Goal: Information Seeking & Learning: Learn about a topic

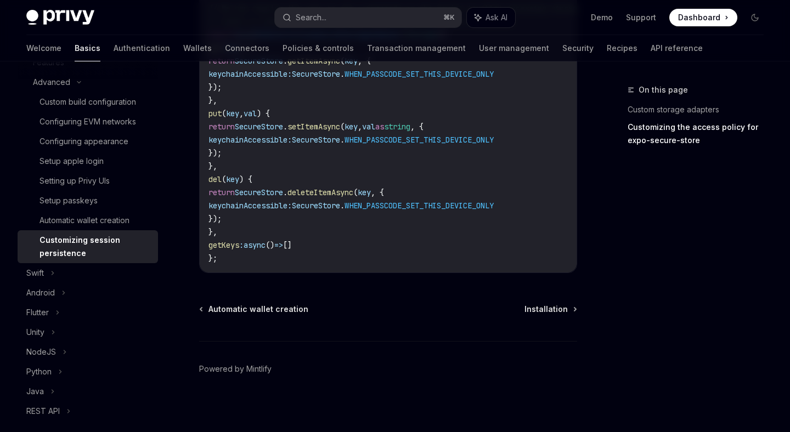
scroll to position [811, 0]
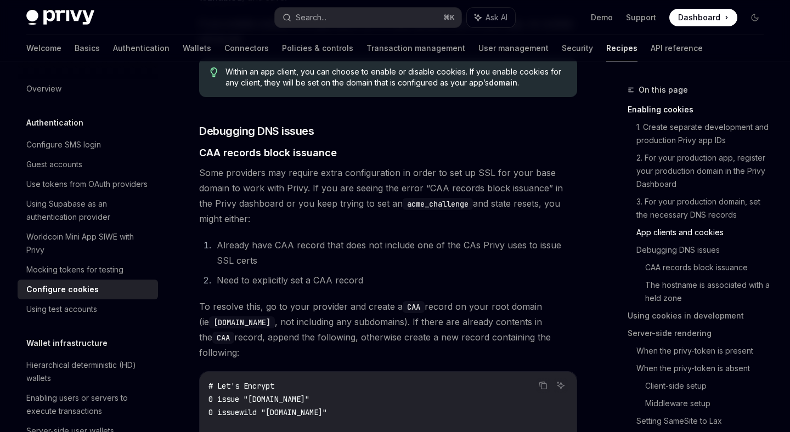
scroll to position [1326, 0]
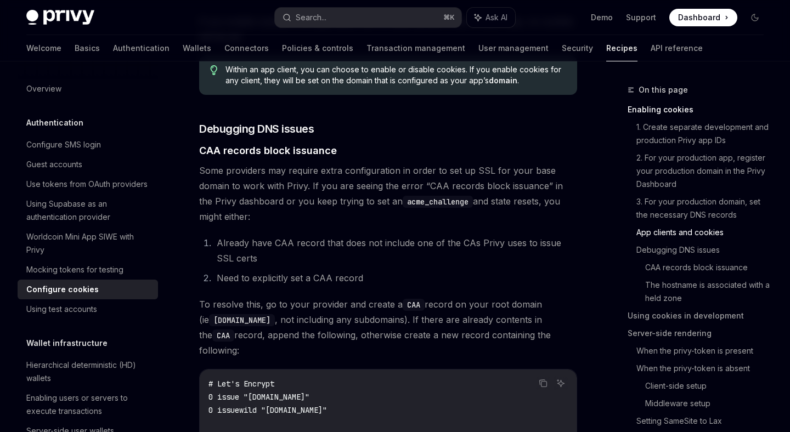
click at [274, 270] on li "Need to explicitly set a CAA record" at bounding box center [395, 277] width 364 height 15
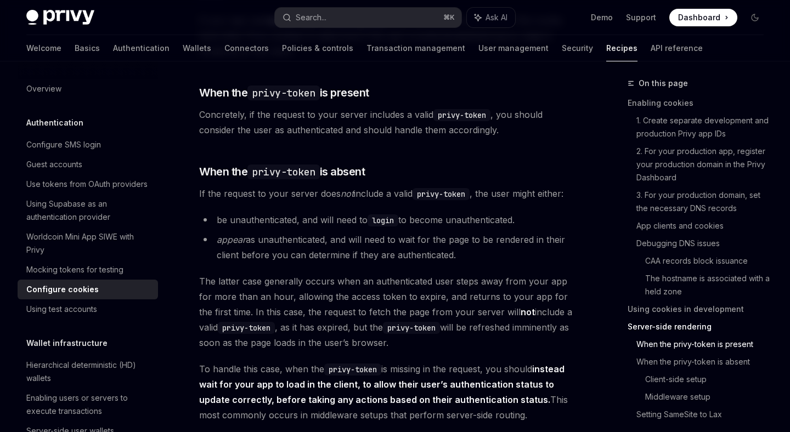
scroll to position [2366, 0]
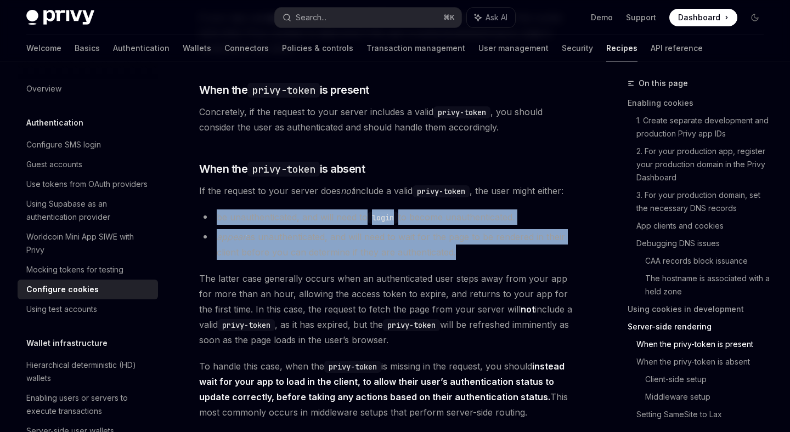
drag, startPoint x: 217, startPoint y: 184, endPoint x: 449, endPoint y: 226, distance: 236.4
click at [449, 226] on ul "be unauthenticated, and will need to login to become unauthenticated. appear as…" at bounding box center [388, 234] width 378 height 50
click at [449, 229] on li "appear as unauthenticated, and will need to wait for the page to be rendered in…" at bounding box center [388, 244] width 378 height 31
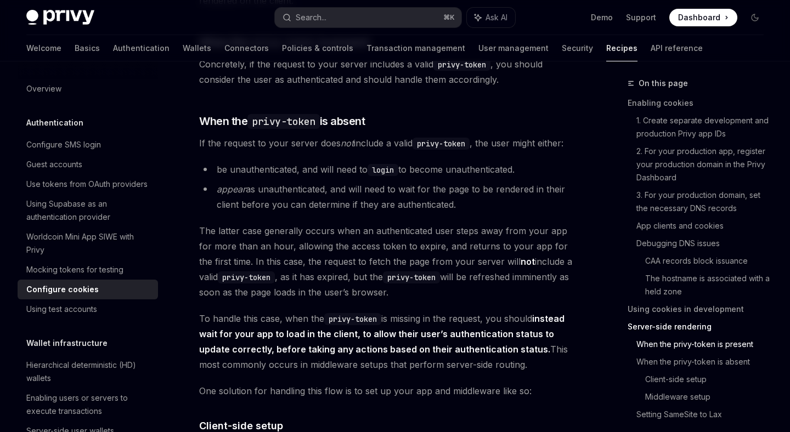
scroll to position [2416, 0]
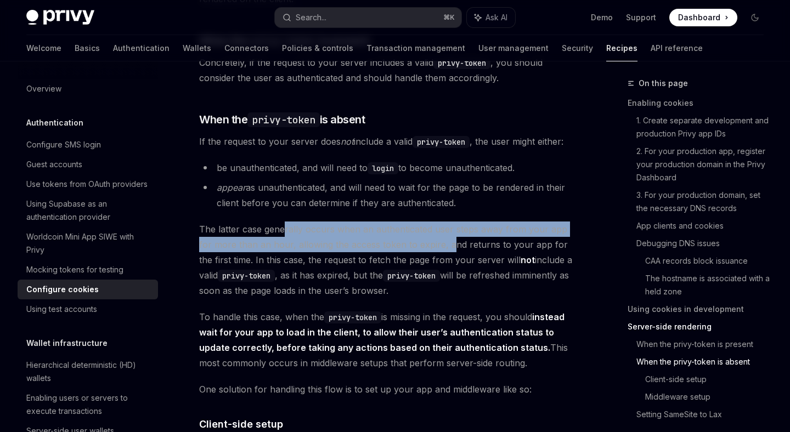
drag, startPoint x: 285, startPoint y: 198, endPoint x: 434, endPoint y: 208, distance: 148.9
click at [434, 222] on span "The latter case generally occurs when an authenticated user steps away from you…" at bounding box center [388, 260] width 378 height 77
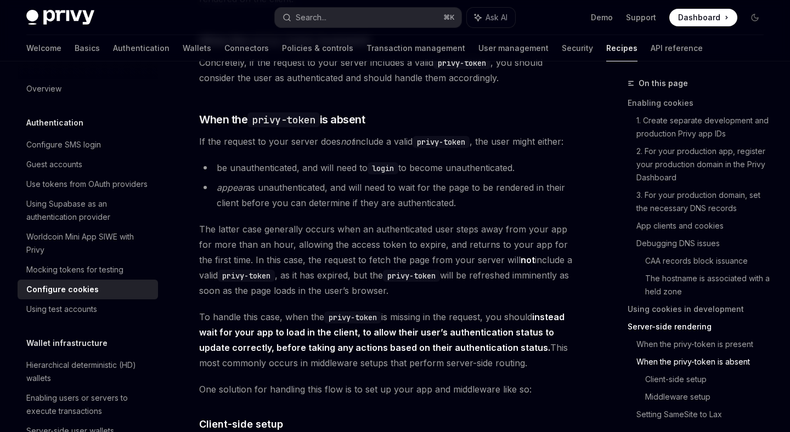
click at [480, 222] on span "The latter case generally occurs when an authenticated user steps away from you…" at bounding box center [388, 260] width 378 height 77
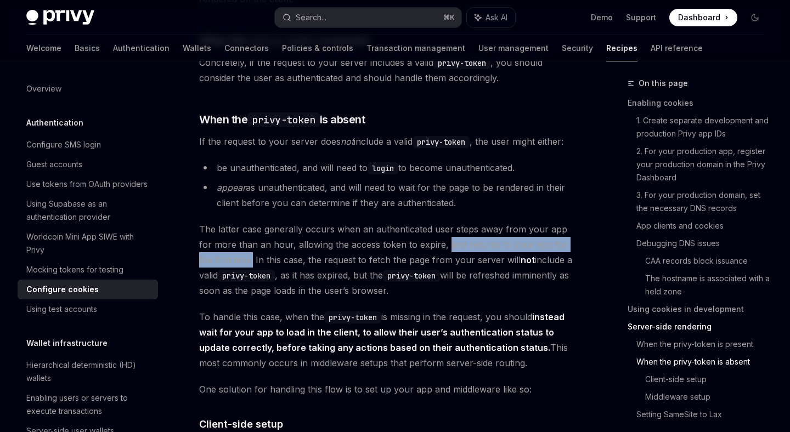
drag, startPoint x: 431, startPoint y: 213, endPoint x: 220, endPoint y: 228, distance: 211.6
click at [220, 228] on span "The latter case generally occurs when an authenticated user steps away from you…" at bounding box center [388, 260] width 378 height 77
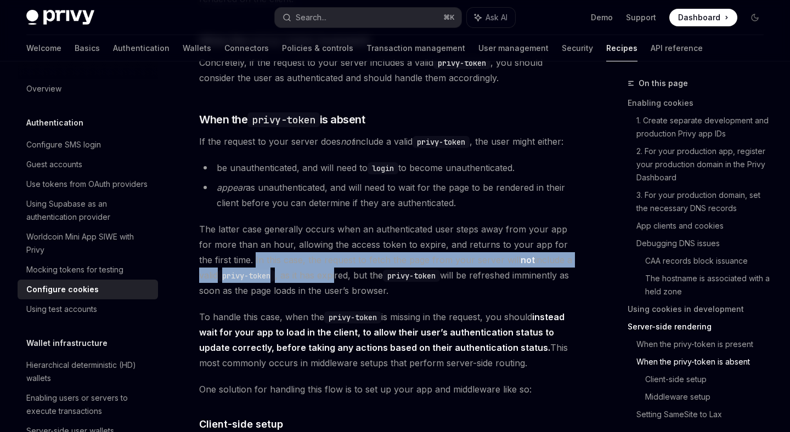
drag, startPoint x: 222, startPoint y: 229, endPoint x: 317, endPoint y: 246, distance: 96.3
click at [317, 246] on span "The latter case generally occurs when an authenticated user steps away from you…" at bounding box center [388, 260] width 378 height 77
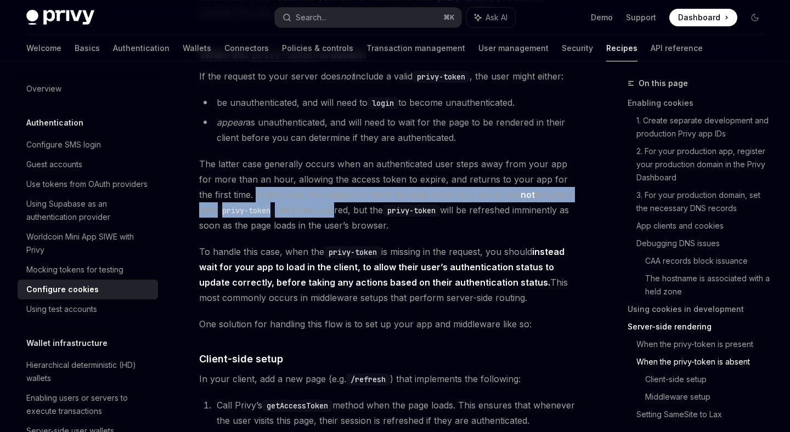
scroll to position [2482, 0]
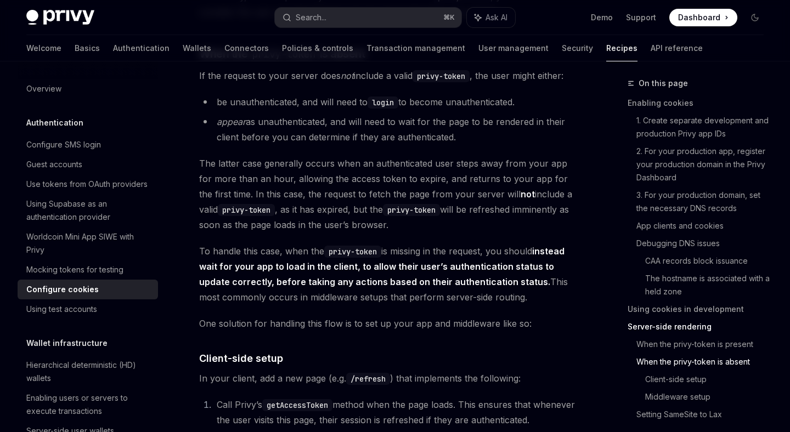
click at [455, 243] on span "To handle this case, when the privy-token is missing in the request, you should…" at bounding box center [388, 273] width 378 height 61
drag, startPoint x: 218, startPoint y: 232, endPoint x: 365, endPoint y: 230, distance: 147.5
click at [365, 246] on strong "instead wait for your app to load in the client, to allow their user’s authenti…" at bounding box center [381, 267] width 365 height 42
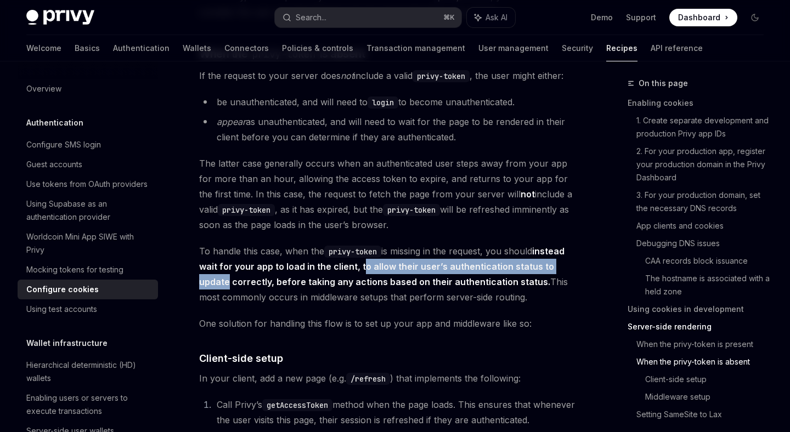
drag, startPoint x: 361, startPoint y: 233, endPoint x: 572, endPoint y: 231, distance: 210.6
click at [564, 246] on strong "instead wait for your app to load in the client, to allow their user’s authenti…" at bounding box center [381, 267] width 365 height 42
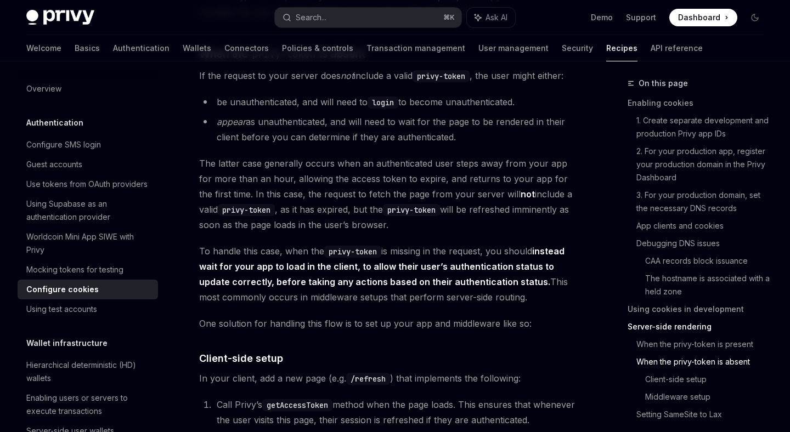
click at [257, 257] on span "To handle this case, when the privy-token is missing in the request, you should…" at bounding box center [388, 273] width 378 height 61
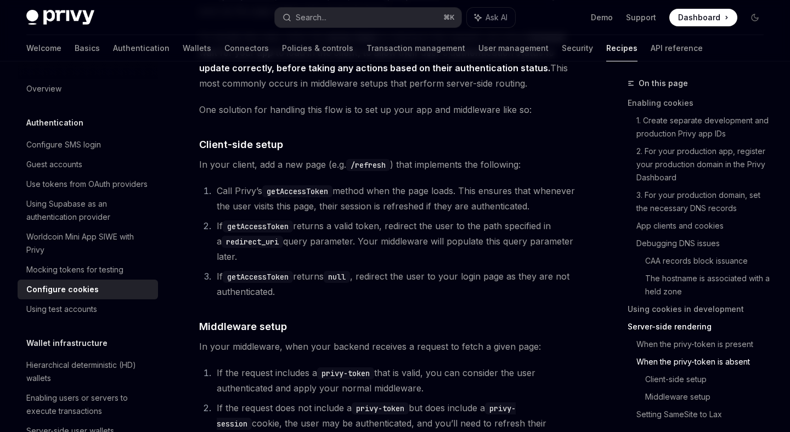
scroll to position [2696, 0]
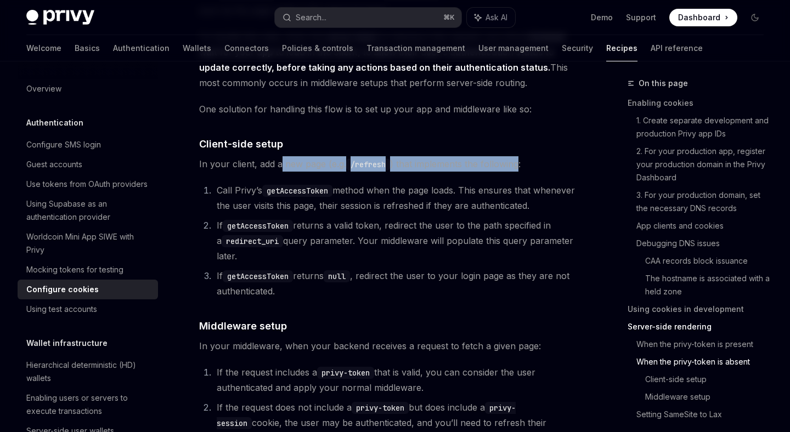
drag, startPoint x: 280, startPoint y: 135, endPoint x: 521, endPoint y: 132, distance: 240.7
click at [521, 156] on span "In your client, add a new page (e.g. /refresh ) that implements the following:" at bounding box center [388, 163] width 378 height 15
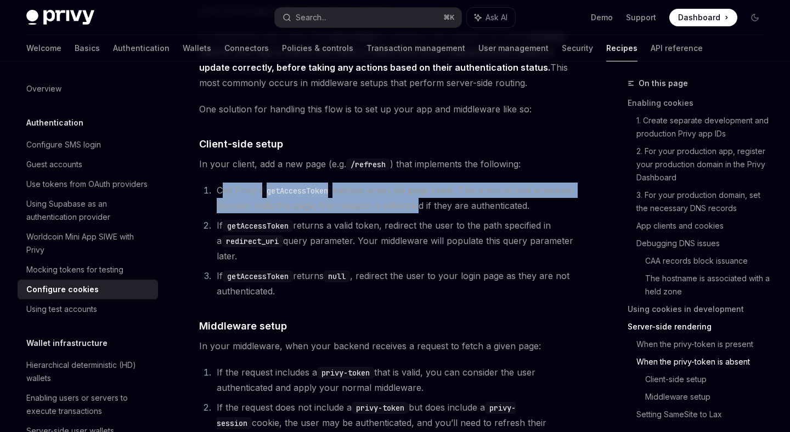
drag, startPoint x: 220, startPoint y: 160, endPoint x: 457, endPoint y: 176, distance: 238.0
click at [457, 183] on li "Call Privy’s getAccessToken method when the page loads. This ensures that whene…" at bounding box center [395, 198] width 364 height 31
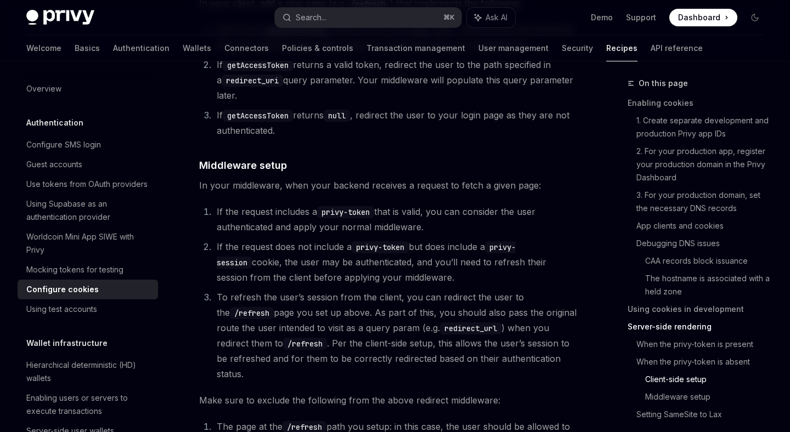
scroll to position [2858, 0]
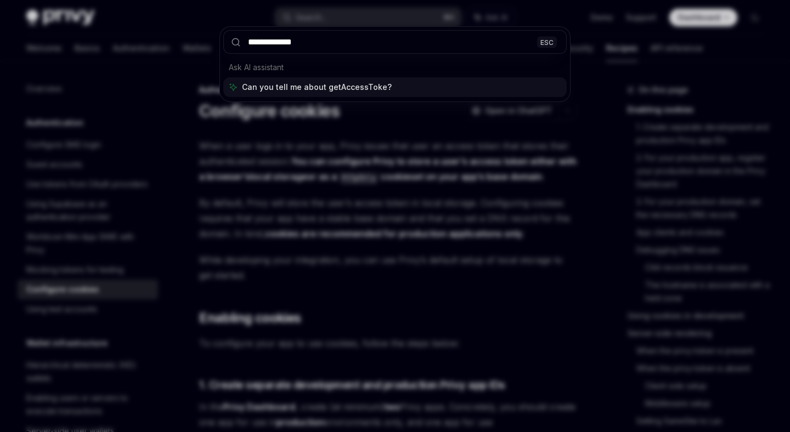
type input "**********"
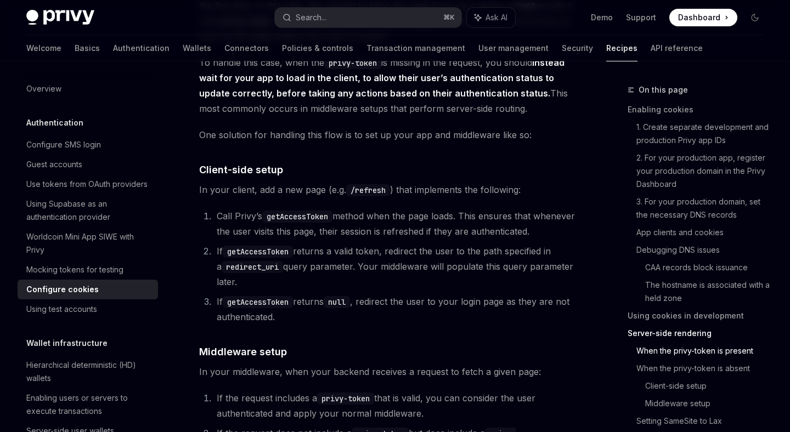
scroll to position [2718, 0]
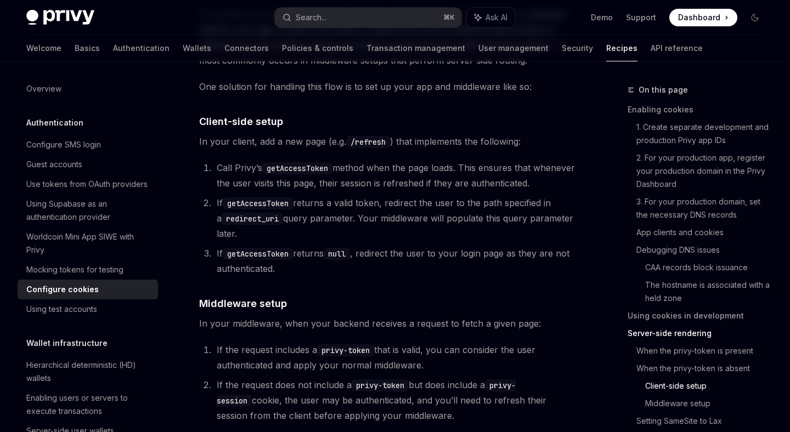
click at [296, 162] on code "getAccessToken" at bounding box center [297, 168] width 70 height 12
type textarea "*"
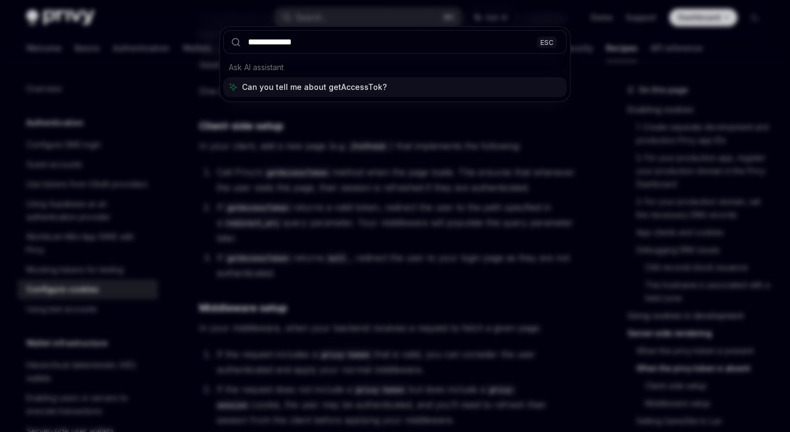
type input "**********"
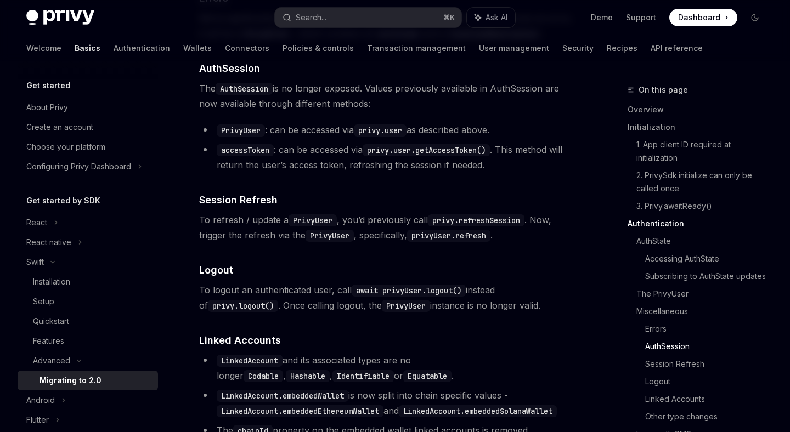
scroll to position [2023, 0]
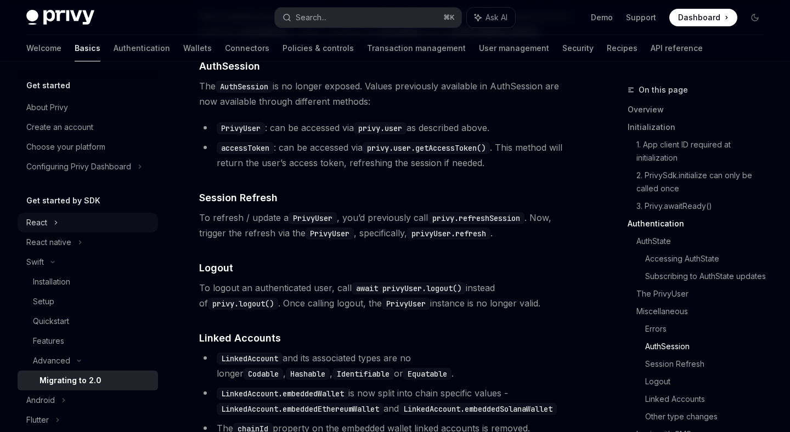
click at [81, 216] on div "React" at bounding box center [88, 223] width 140 height 20
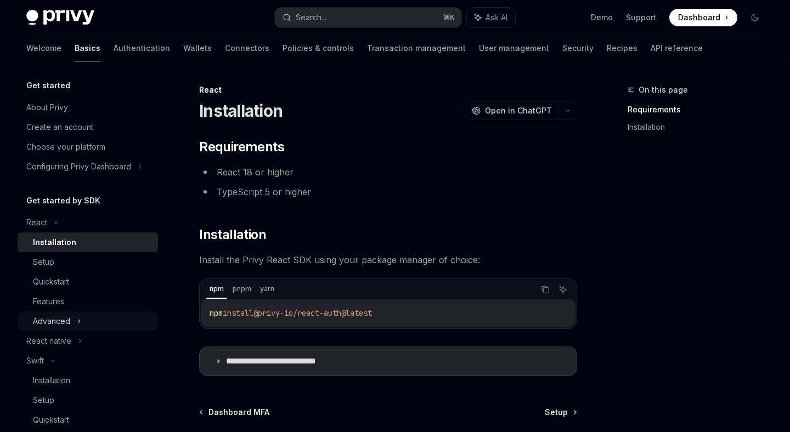
click at [80, 316] on icon at bounding box center [79, 321] width 4 height 13
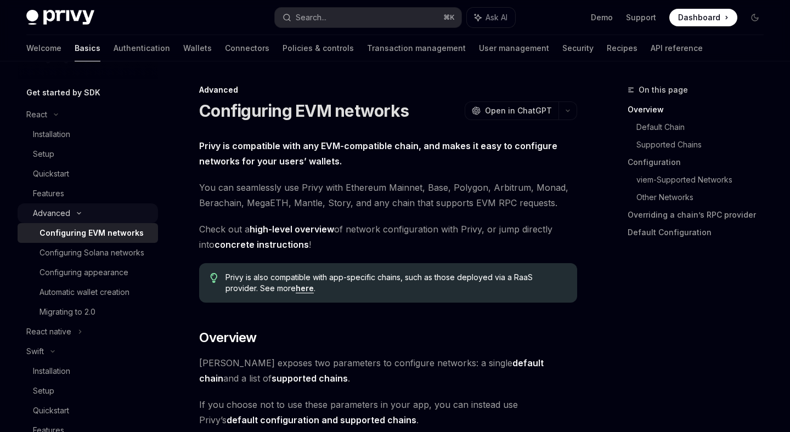
scroll to position [107, 0]
click at [67, 189] on div "Features" at bounding box center [92, 194] width 118 height 13
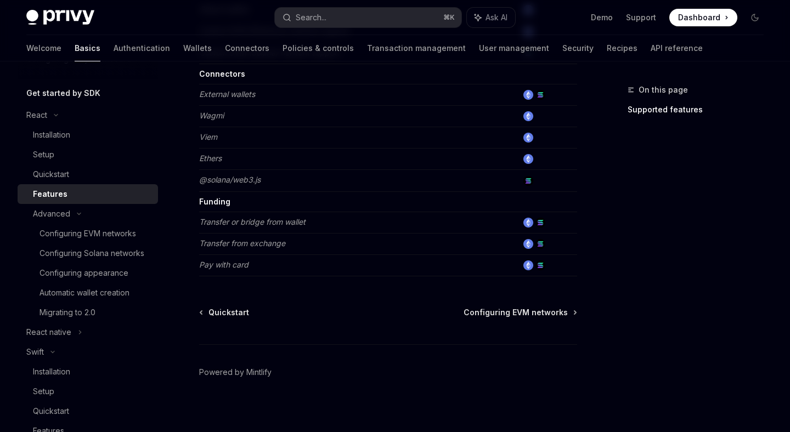
scroll to position [735, 0]
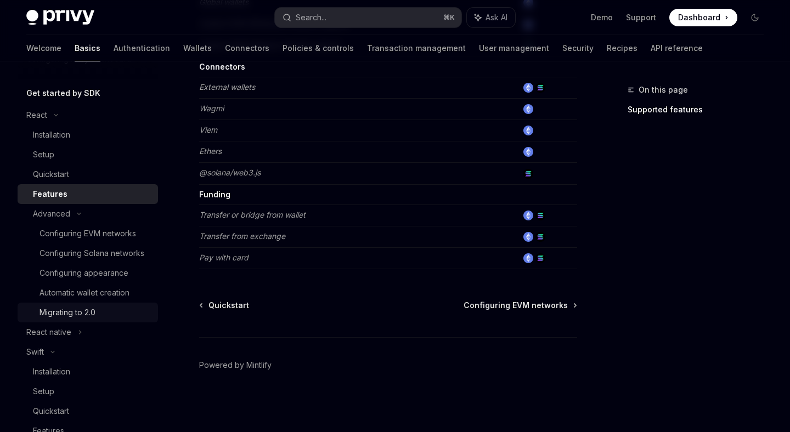
click at [121, 316] on div "Migrating to 2.0" at bounding box center [95, 312] width 112 height 13
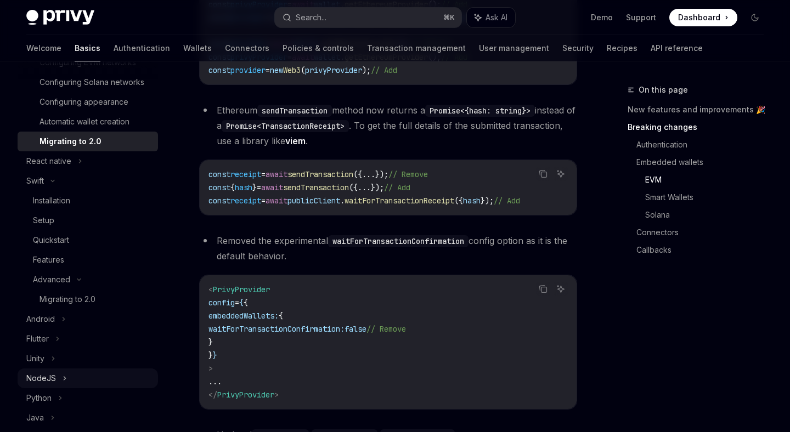
scroll to position [275, 0]
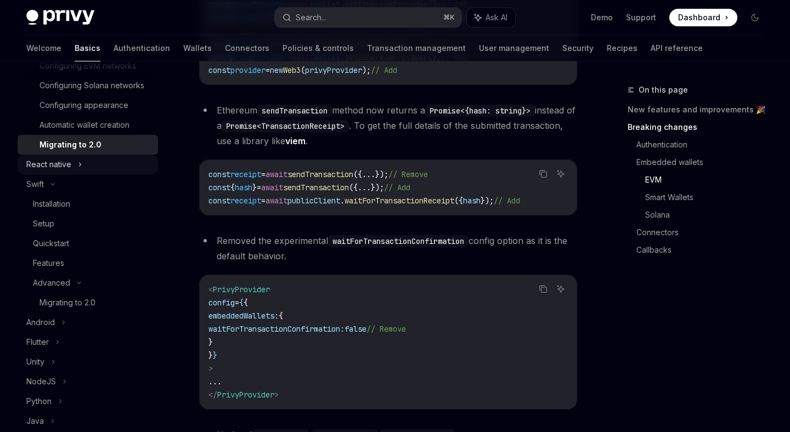
click at [67, 165] on div "React native" at bounding box center [48, 164] width 45 height 13
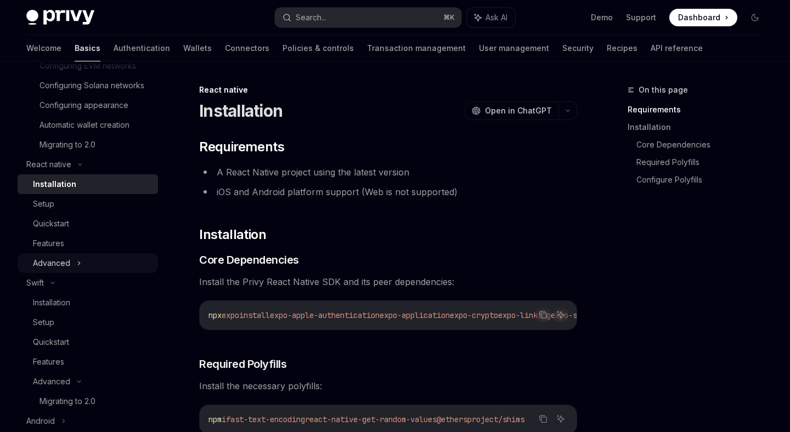
click at [81, 261] on div "Advanced" at bounding box center [88, 263] width 140 height 20
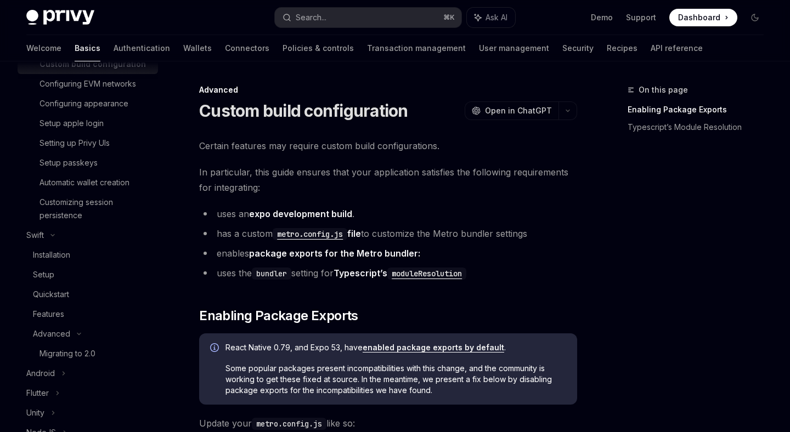
scroll to position [480, 0]
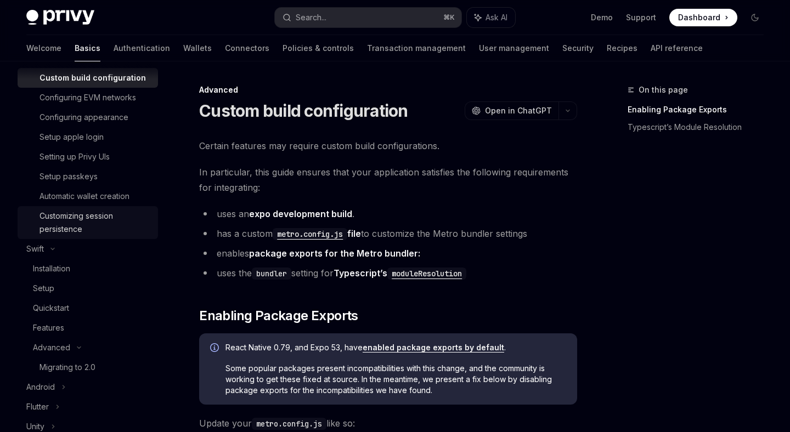
click at [96, 219] on div "Customizing session persistence" at bounding box center [95, 222] width 112 height 26
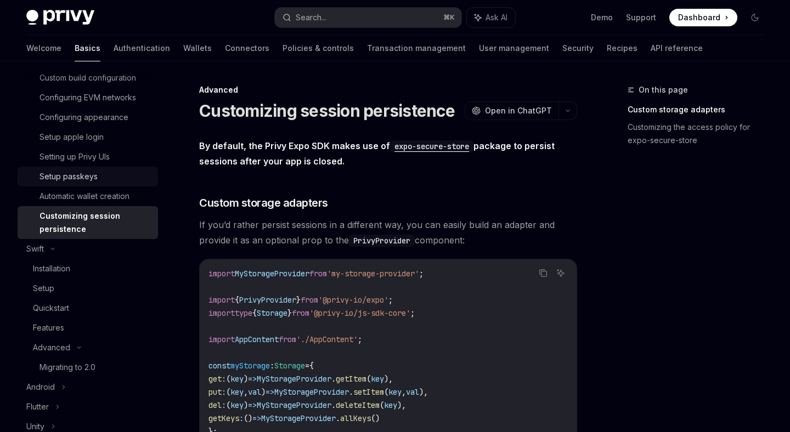
click at [99, 181] on div "Setup passkeys" at bounding box center [95, 176] width 112 height 13
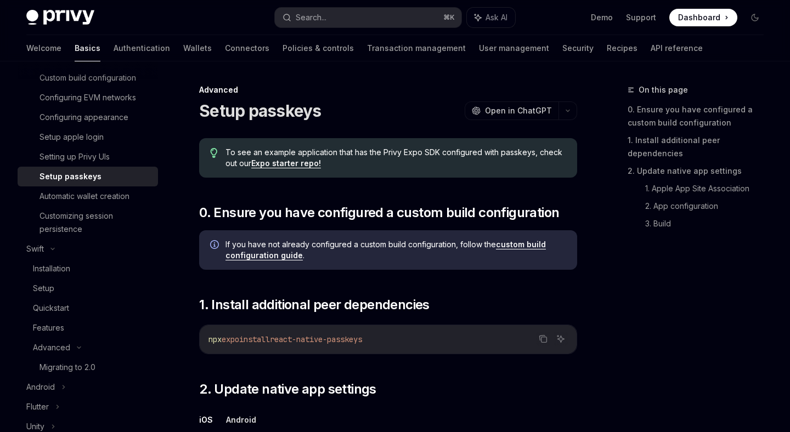
type textarea "*"
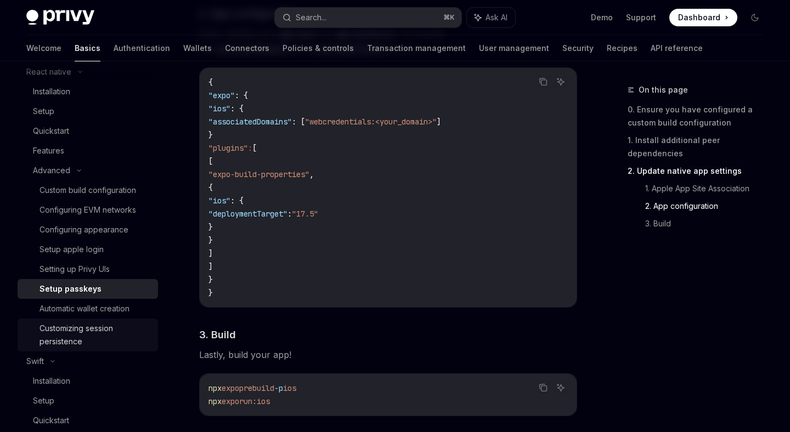
scroll to position [367, 0]
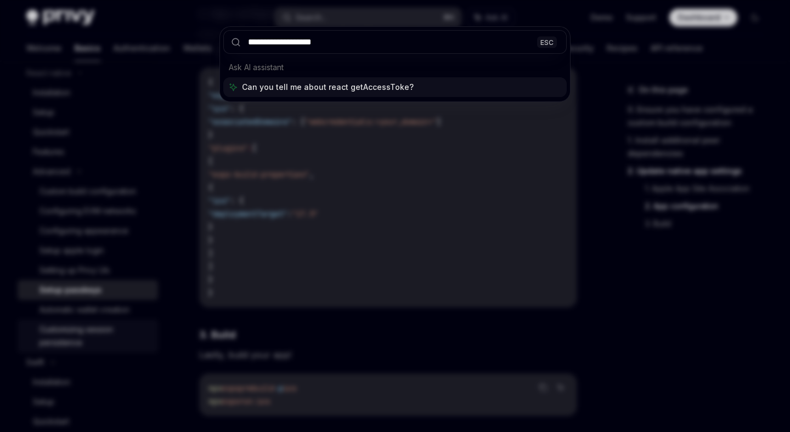
type input "**********"
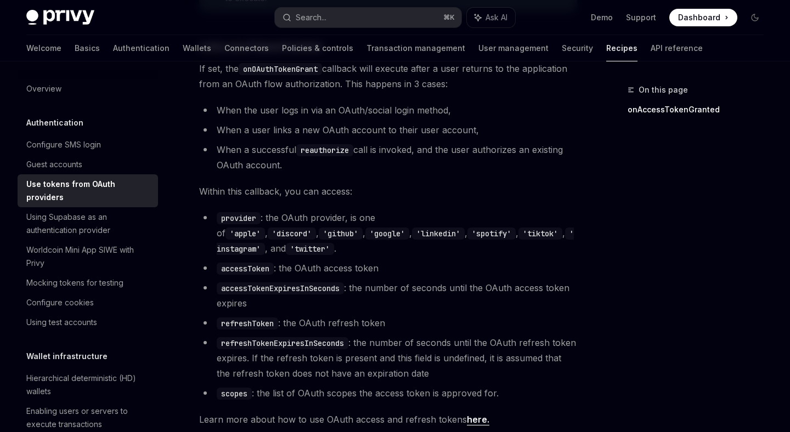
scroll to position [531, 0]
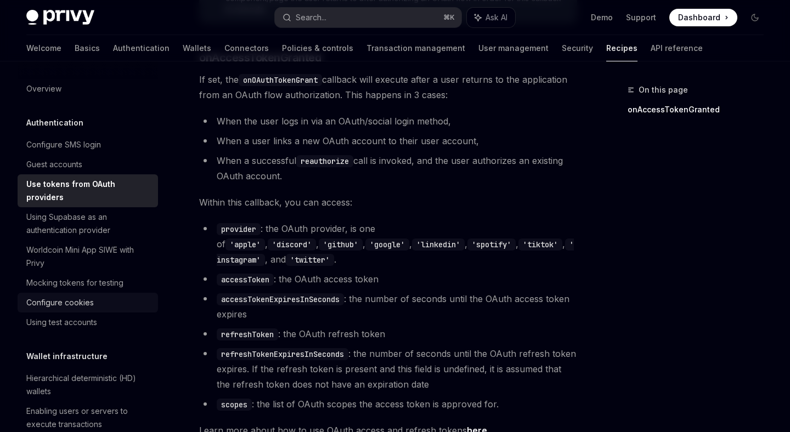
click at [128, 296] on div "Configure cookies" at bounding box center [88, 302] width 125 height 13
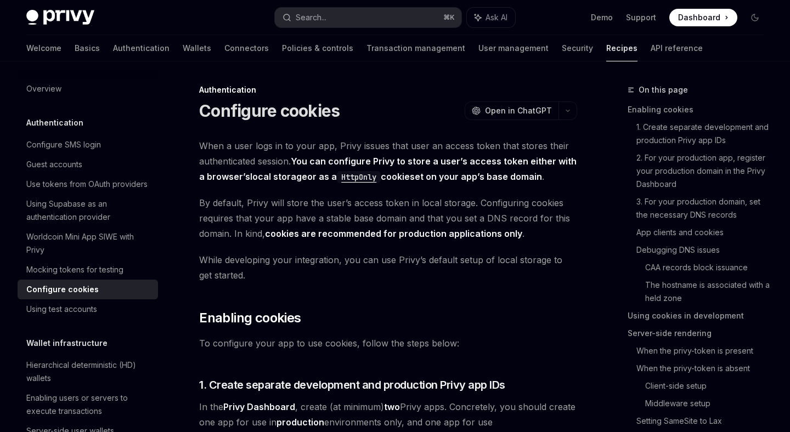
type textarea "*"
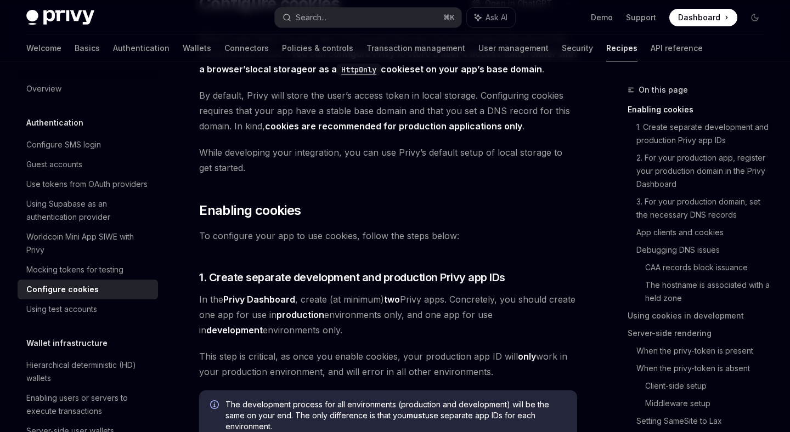
scroll to position [111, 0]
